Goal: Book appointment/travel/reservation

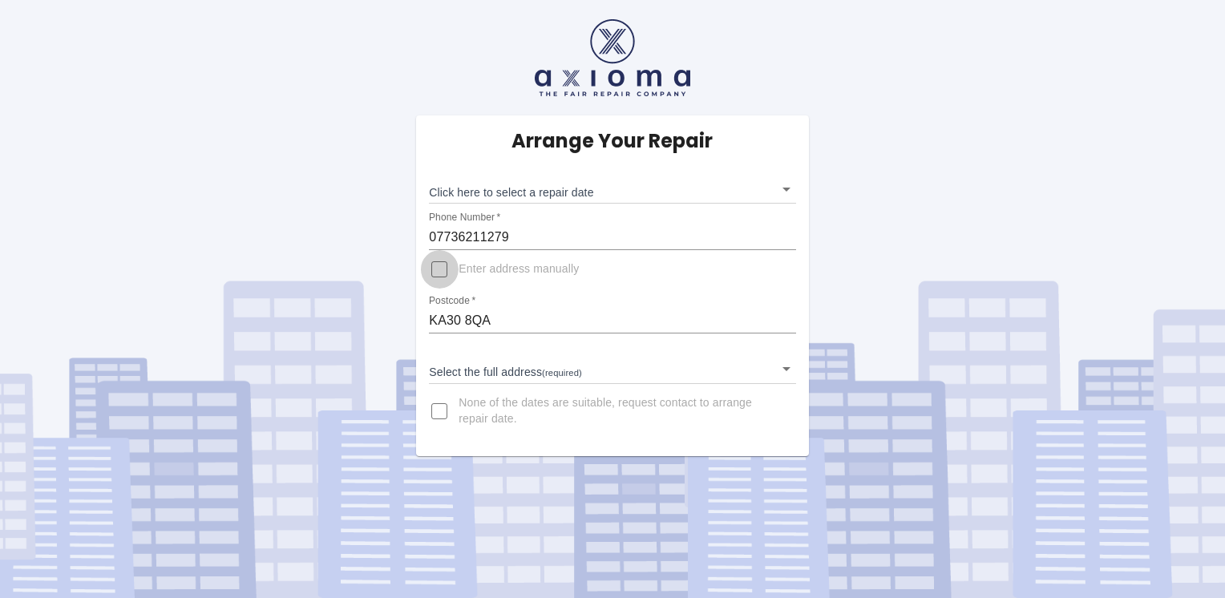
click at [440, 271] on input "Enter address manually" at bounding box center [439, 269] width 38 height 38
checkbox input "true"
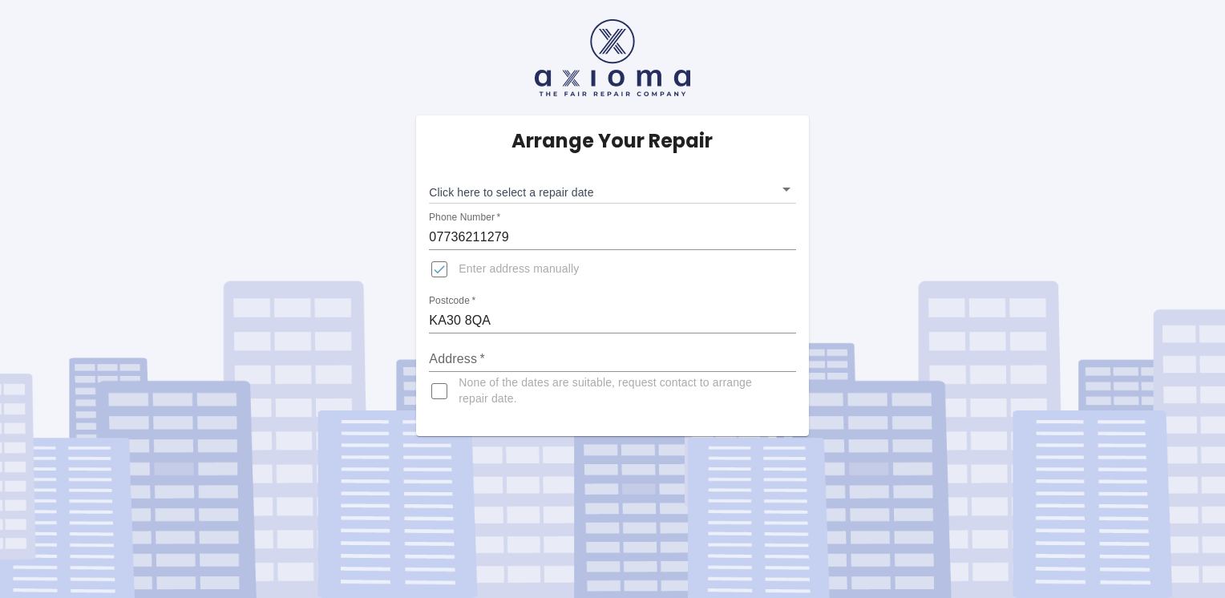
click at [504, 355] on input "Address   *" at bounding box center [612, 359] width 366 height 26
type input "Lower Ground Flat"
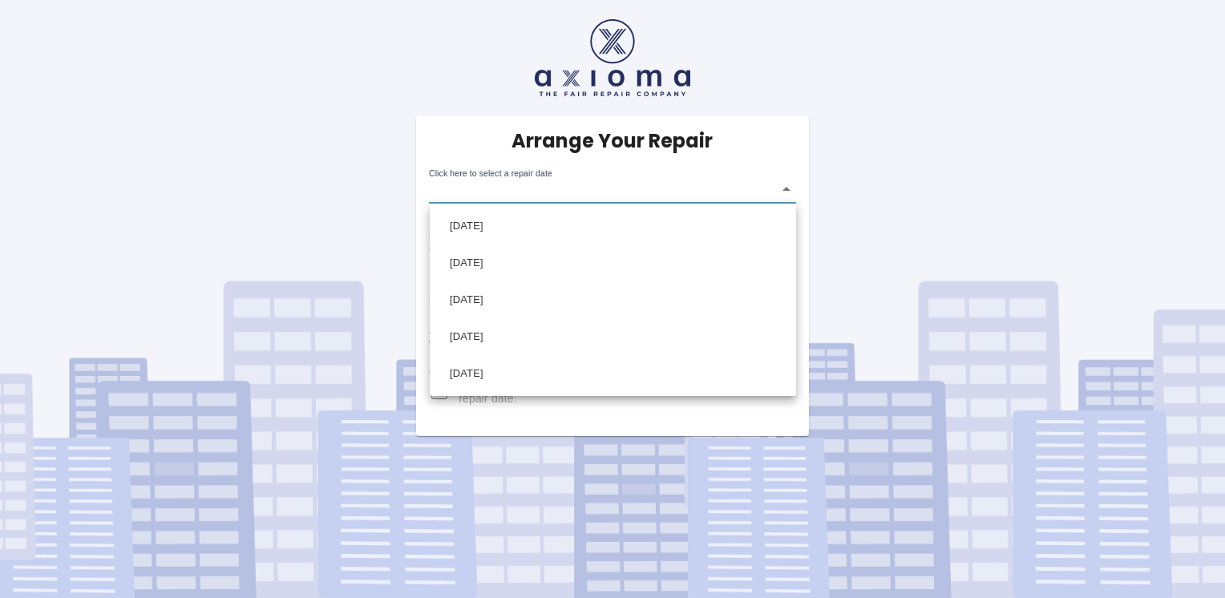
click at [789, 189] on body "Arrange Your Repair Click here to select a repair date ​ Phone Number   * 07736…" at bounding box center [612, 299] width 1225 height 598
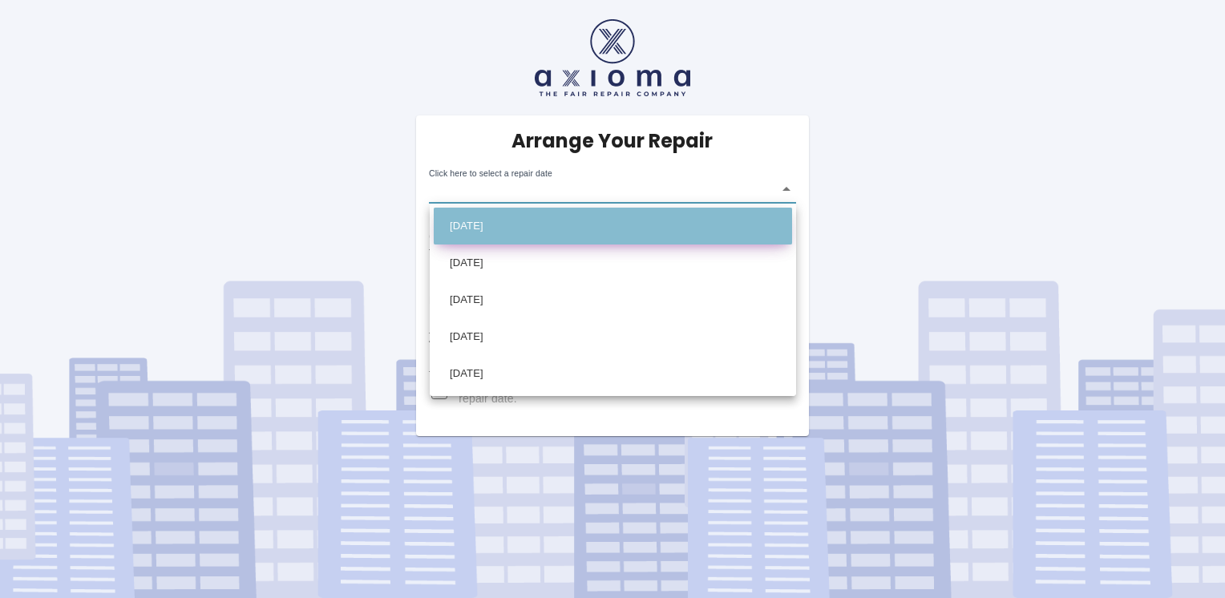
click at [528, 224] on li "Wed Sep 24 2025" at bounding box center [613, 226] width 358 height 37
type input "2025-09-24T00:00:00.000Z"
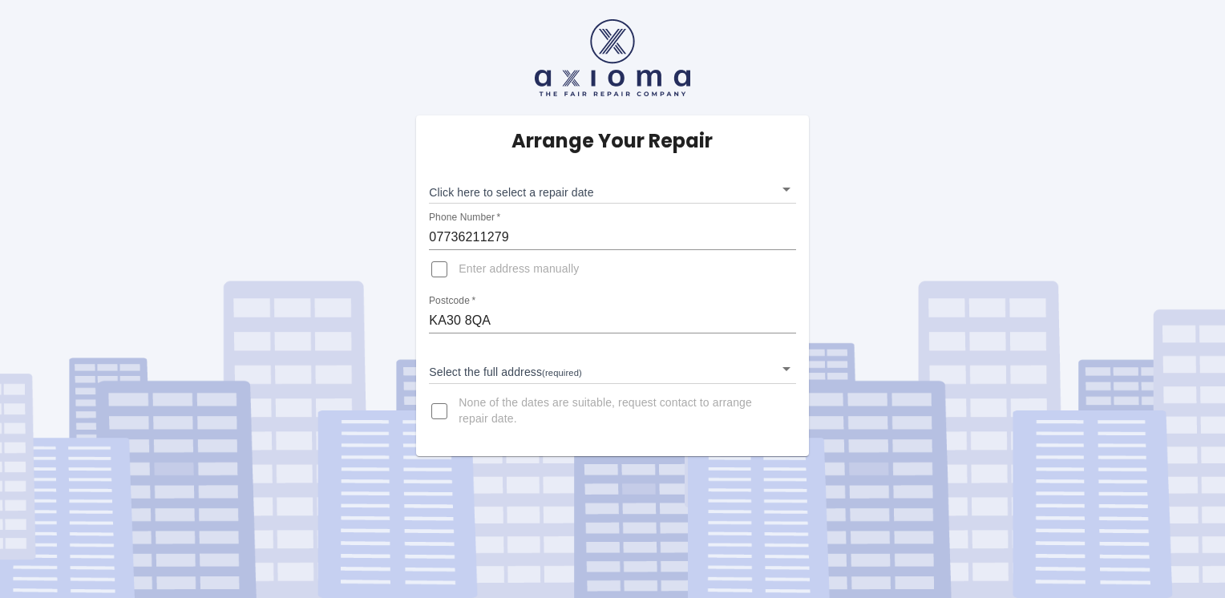
click at [783, 372] on body "Arrange Your Repair Click here to select a repair date ​ Phone Number   * 07736…" at bounding box center [612, 299] width 1225 height 598
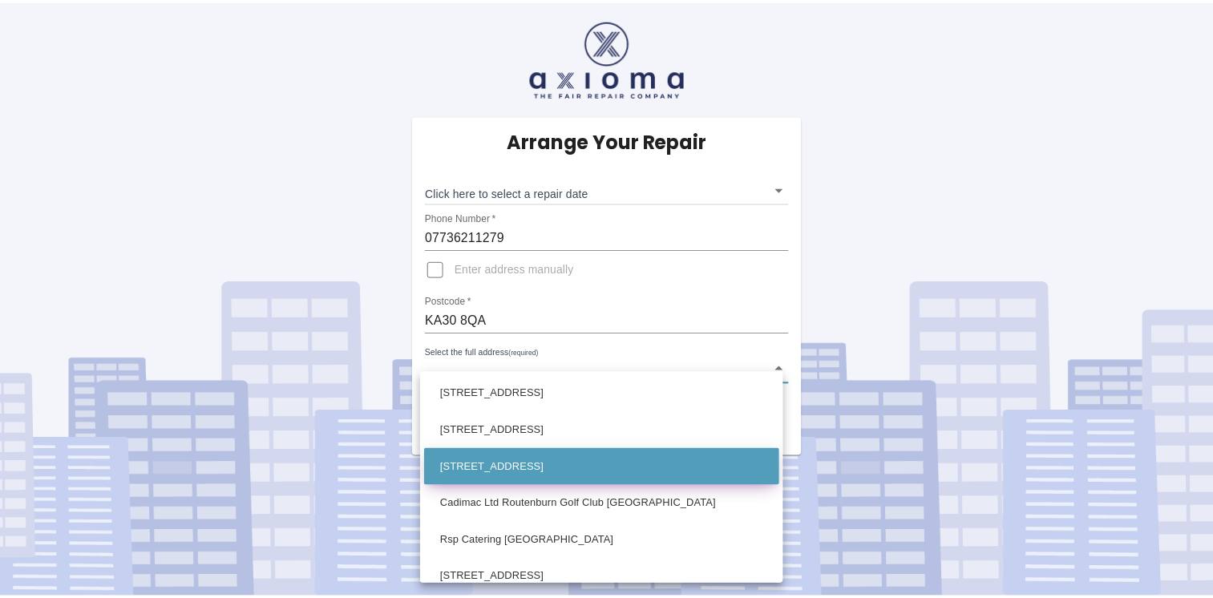
scroll to position [157, 0]
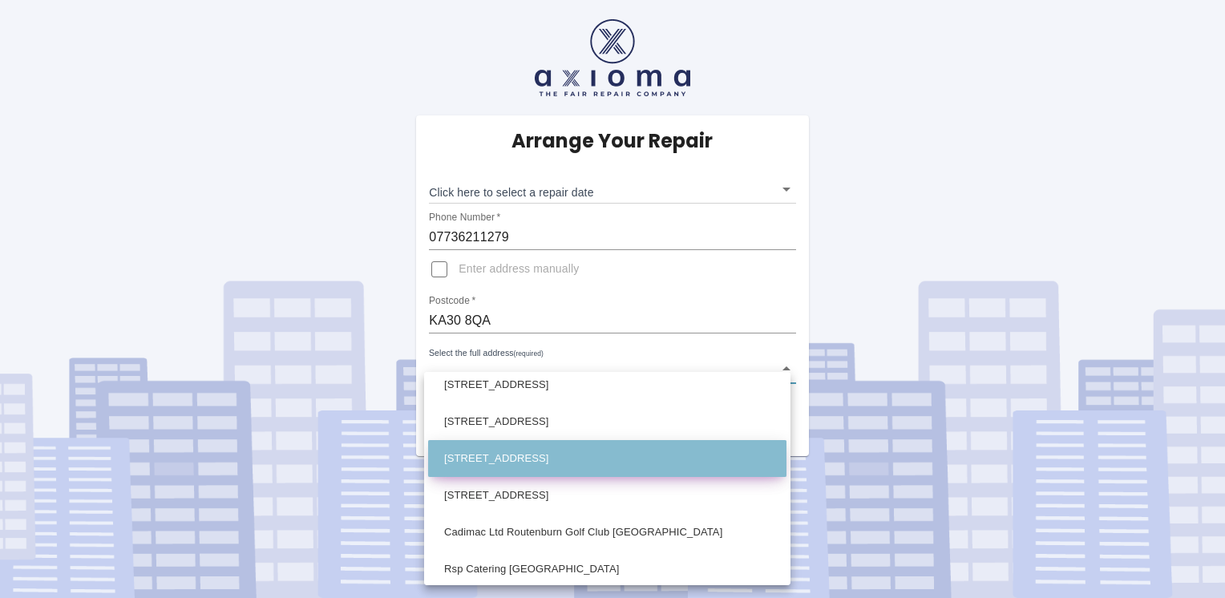
click at [566, 461] on li "9 Routenburn Road Largs Ayrshire" at bounding box center [607, 458] width 358 height 37
type input "9 Routenburn Road Largs Ayrshire"
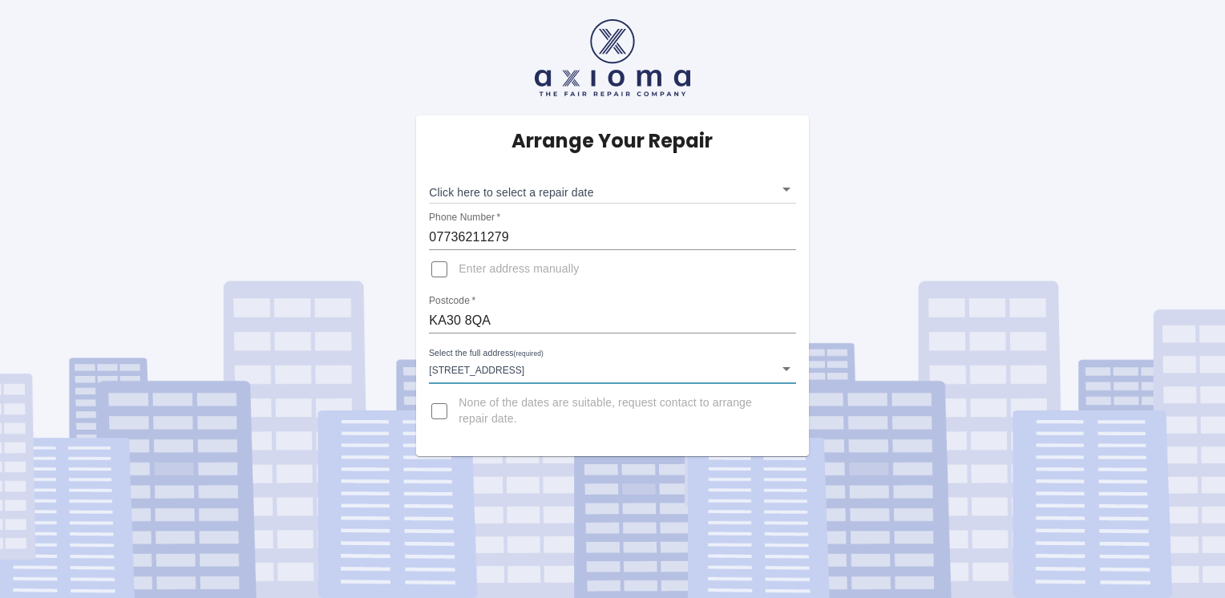
click at [788, 188] on body "Arrange Your Repair Click here to select a repair date ​ Phone Number   * 07736…" at bounding box center [612, 299] width 1225 height 598
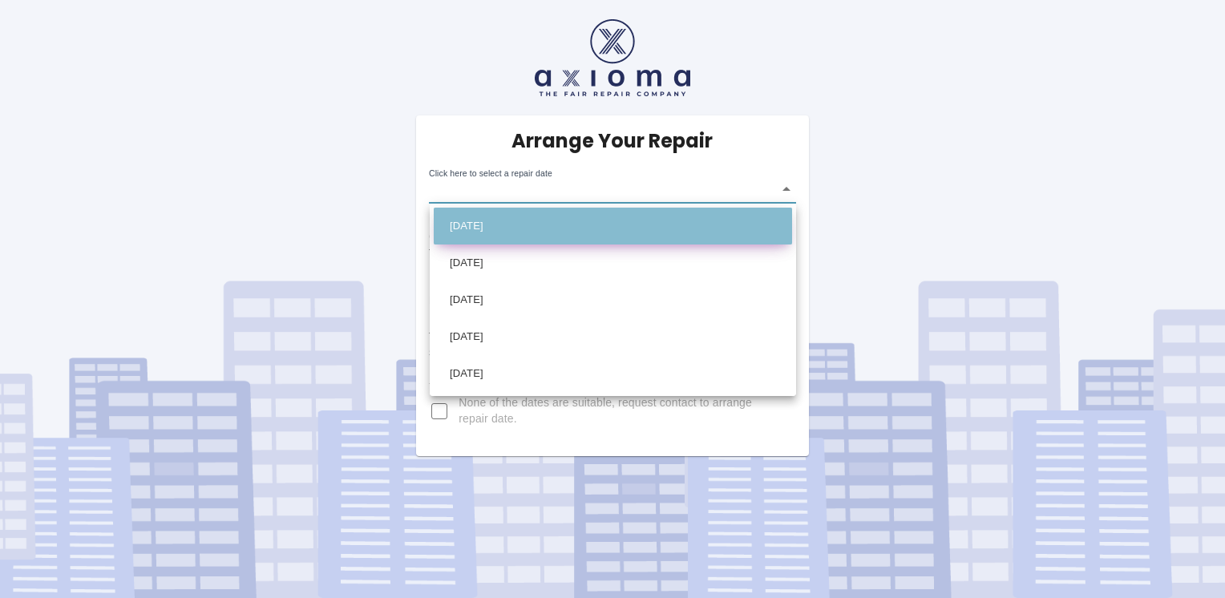
click at [499, 225] on li "Wed Sep 24 2025" at bounding box center [613, 226] width 358 height 37
type input "2025-09-24T00:00:00.000Z"
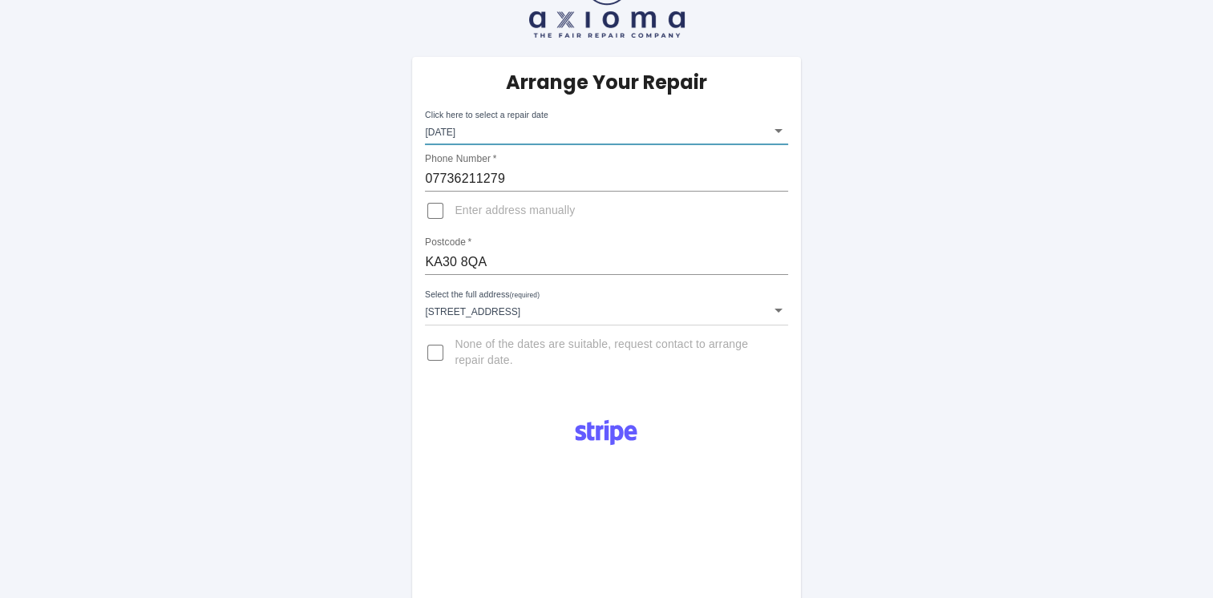
scroll to position [0, 0]
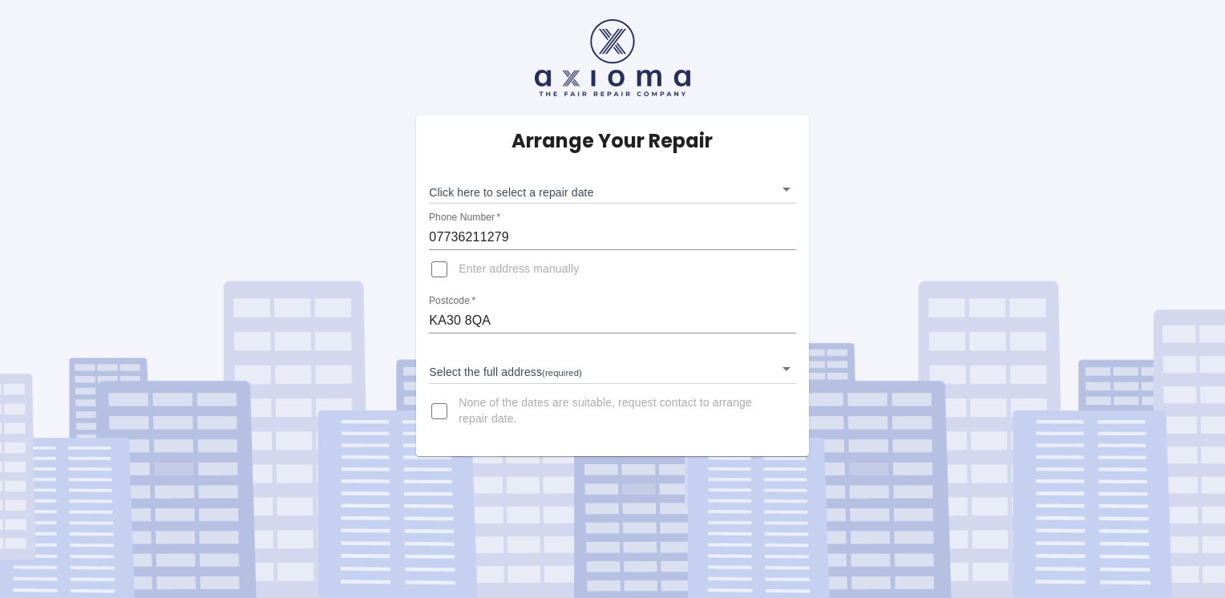
click at [784, 190] on body "Arrange Your Repair Click here to select a repair date ​ Phone Number   * 07736…" at bounding box center [612, 299] width 1225 height 598
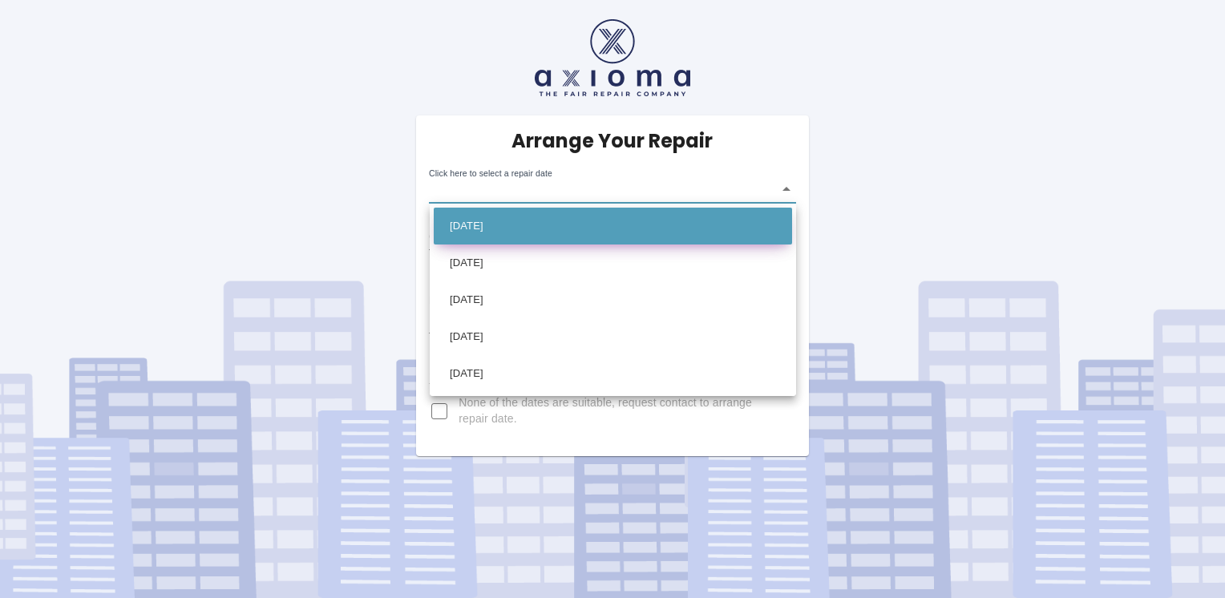
click at [516, 228] on li "Wed Sep 24 2025" at bounding box center [613, 226] width 358 height 37
type input "2025-09-24T00:00:00.000Z"
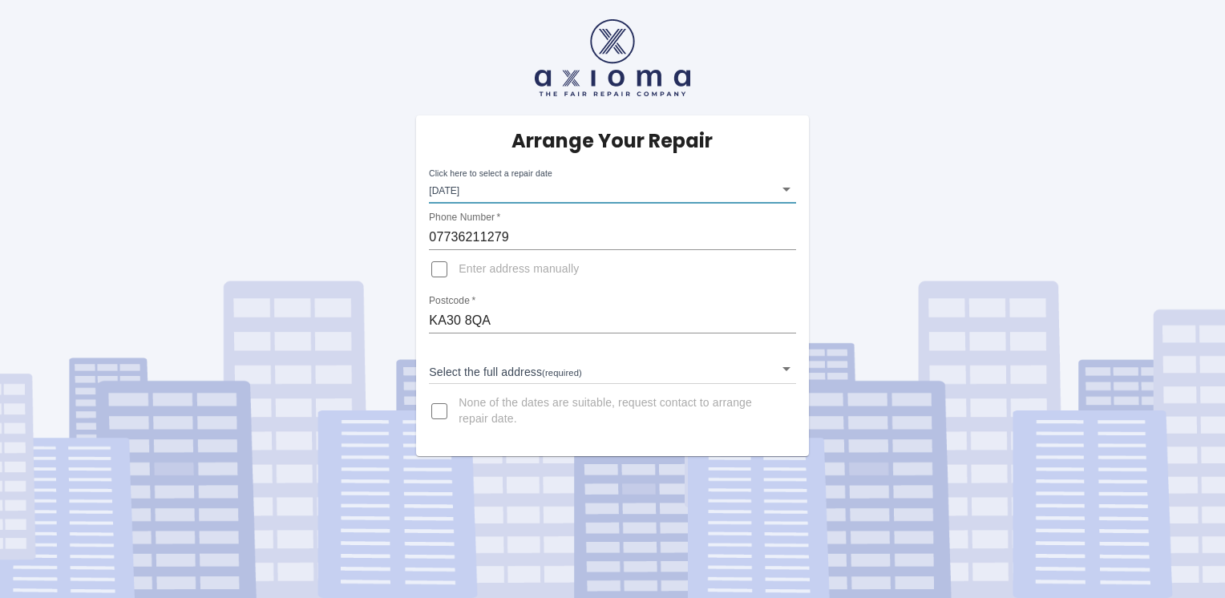
click at [443, 269] on input "Enter address manually" at bounding box center [439, 269] width 38 height 38
checkbox input "true"
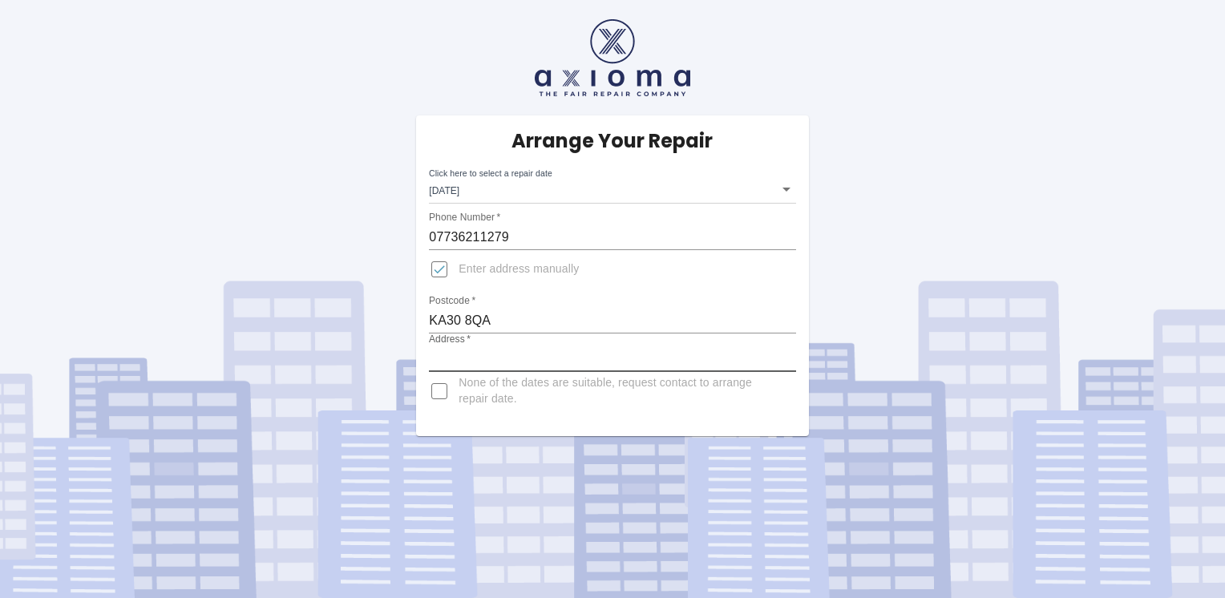
click at [562, 360] on input "Address   *" at bounding box center [612, 359] width 366 height 26
type input "Ground Floor Flat"
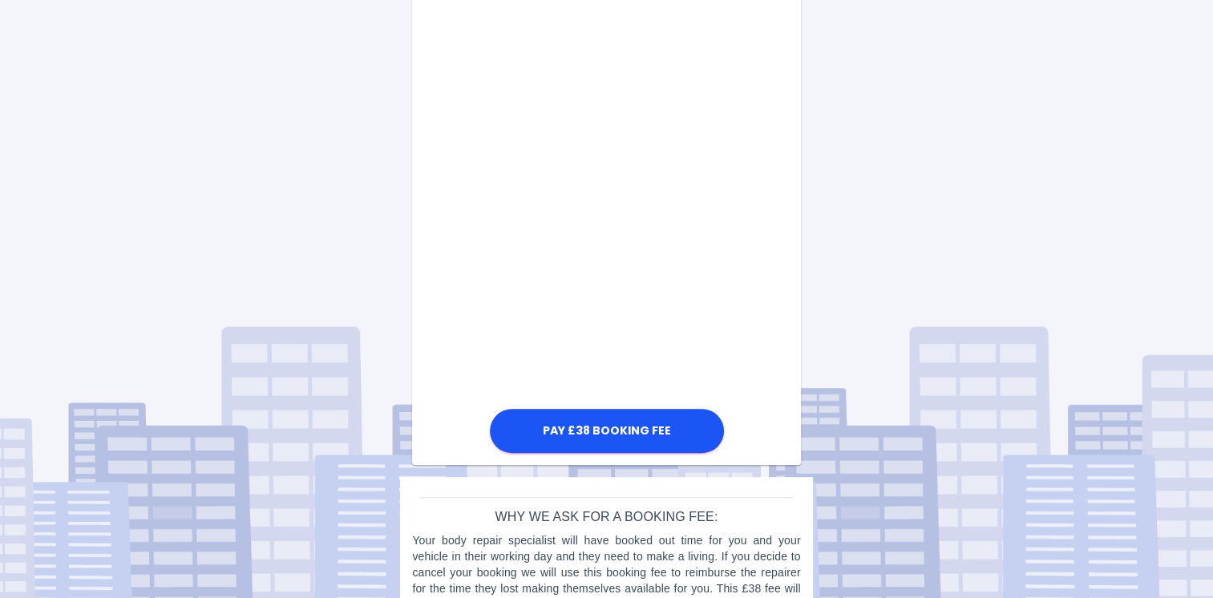
scroll to position [884, 0]
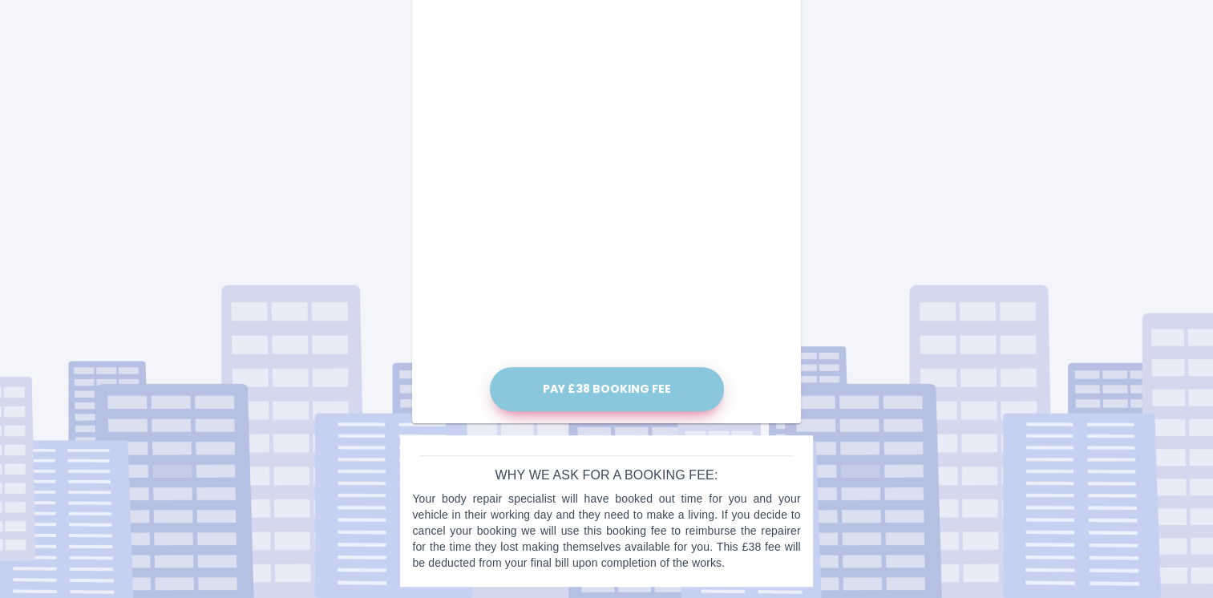
click at [589, 388] on button "Pay £38 Booking Fee" at bounding box center [607, 389] width 234 height 44
